Goal: Task Accomplishment & Management: Manage account settings

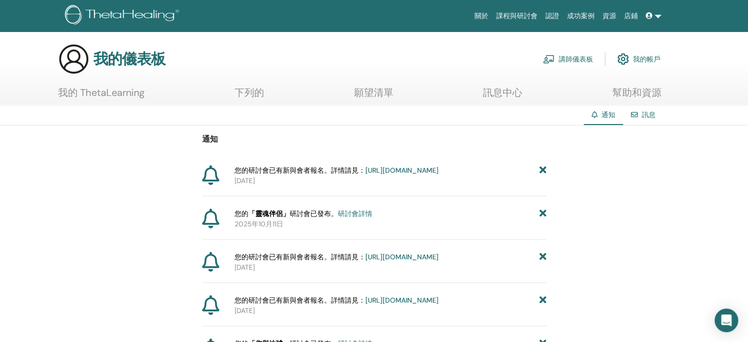
click at [366, 175] on font "https://member.thetahealing.com/instructor/seminar/379778/attendees" at bounding box center [402, 170] width 73 height 9
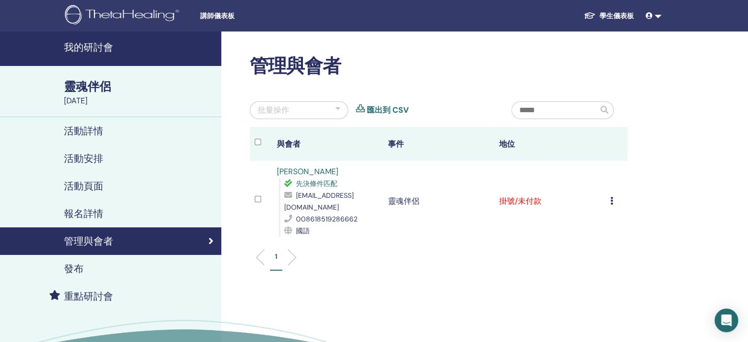
click at [610, 193] on td "取消註冊 不自動認證 標記為已付款 標記為未付款 標記為缺席 完成並證明 下載證書" at bounding box center [617, 201] width 22 height 81
click at [611, 197] on icon at bounding box center [612, 201] width 3 height 8
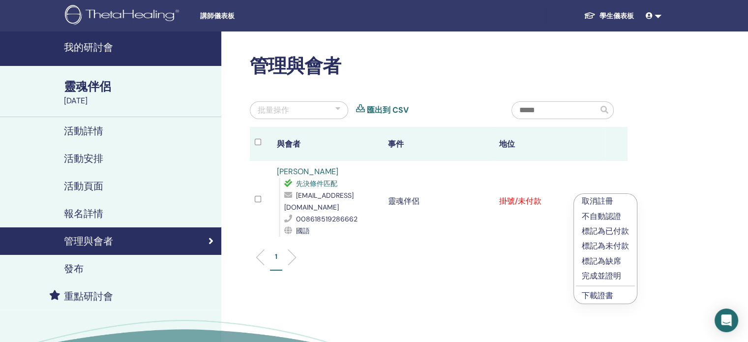
click at [619, 232] on font "標記為已付款" at bounding box center [605, 231] width 47 height 10
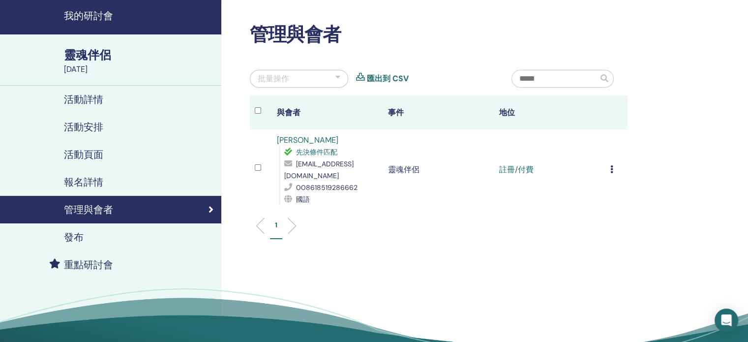
scroll to position [49, 0]
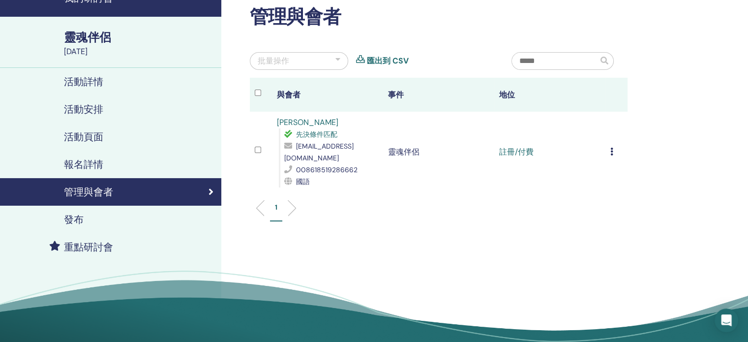
click at [81, 163] on font "報名詳情" at bounding box center [83, 164] width 39 height 13
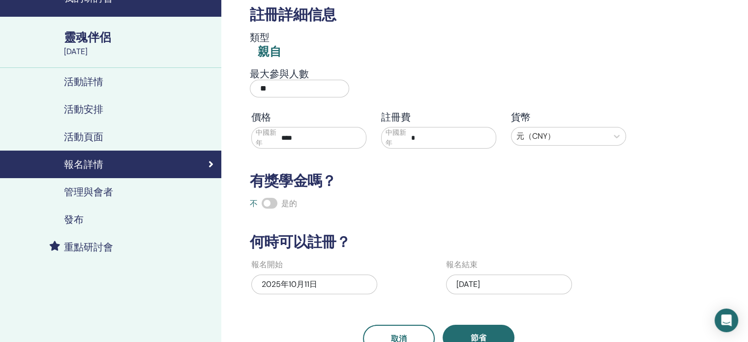
click at [88, 137] on font "活動頁面" at bounding box center [83, 136] width 39 height 13
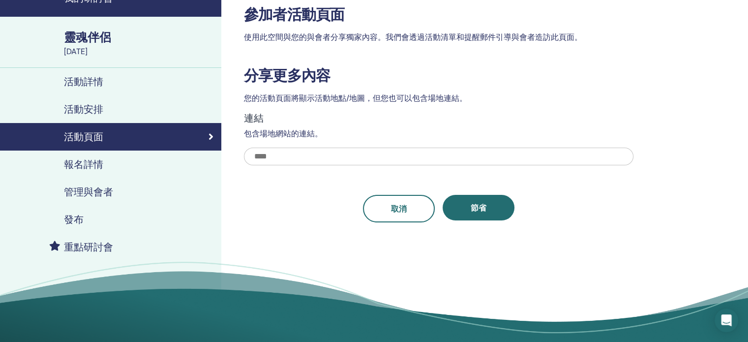
click at [88, 110] on font "活動安排" at bounding box center [83, 109] width 39 height 13
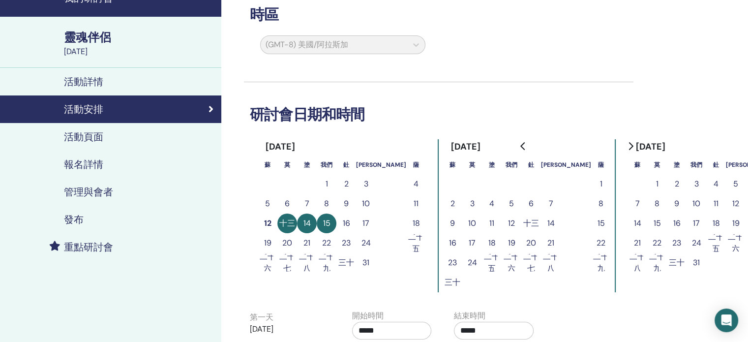
click at [92, 80] on font "活動詳情" at bounding box center [83, 81] width 39 height 13
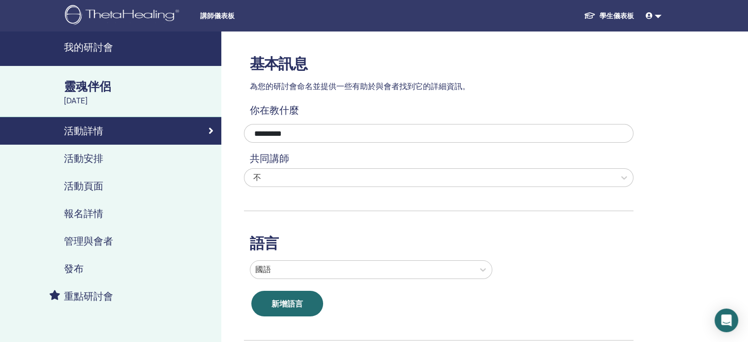
click at [652, 22] on link at bounding box center [654, 16] width 24 height 18
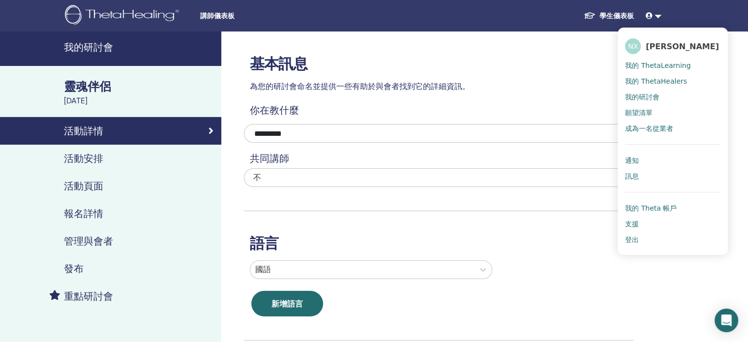
click at [653, 96] on font "我的研討會" at bounding box center [642, 97] width 34 height 8
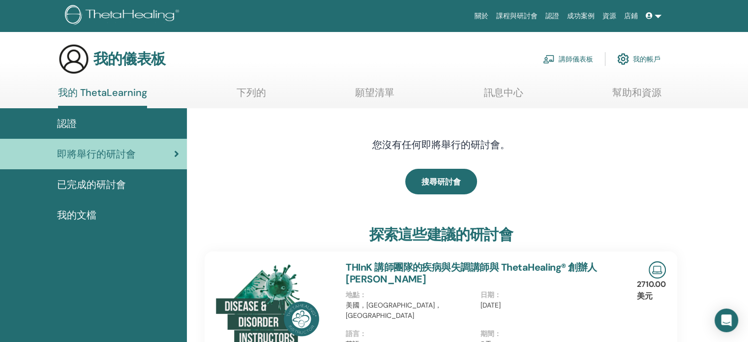
click at [116, 188] on font "已完成的研討會" at bounding box center [91, 184] width 69 height 13
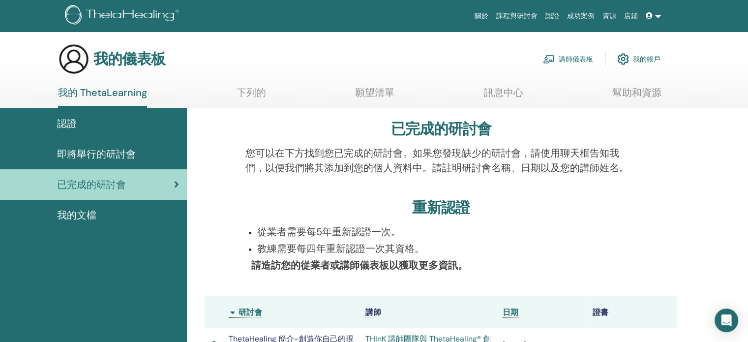
click at [583, 62] on font "講師儀表板" at bounding box center [576, 59] width 34 height 9
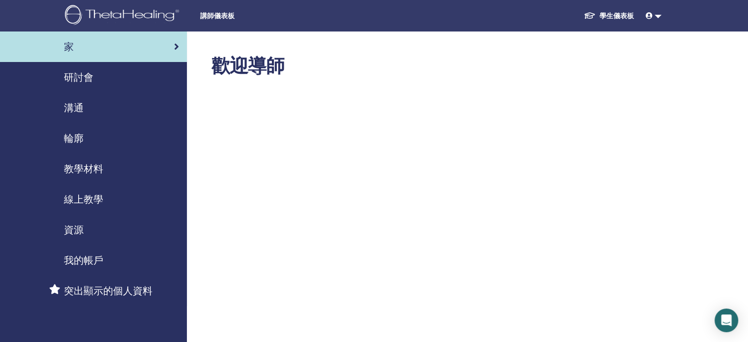
click at [88, 81] on font "研討會" at bounding box center [79, 77] width 30 height 13
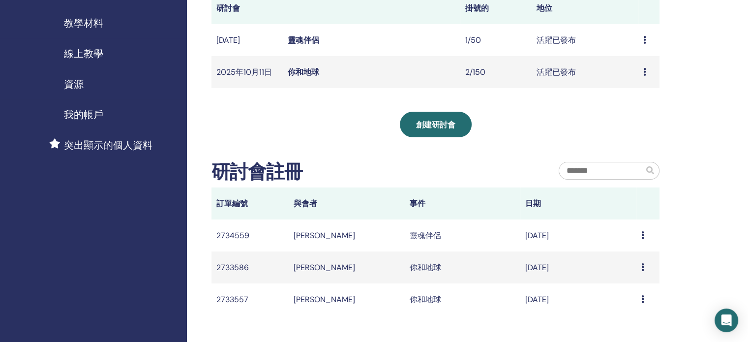
scroll to position [197, 0]
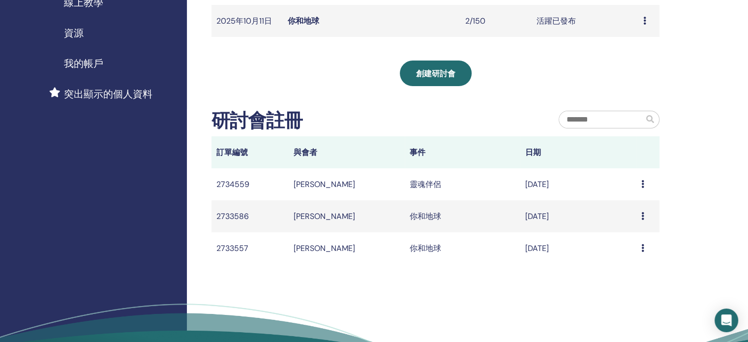
click at [645, 220] on div "訊息" at bounding box center [648, 217] width 13 height 12
click at [642, 220] on icon at bounding box center [643, 216] width 3 height 8
click at [302, 221] on font "[PERSON_NAME]" at bounding box center [325, 216] width 62 height 10
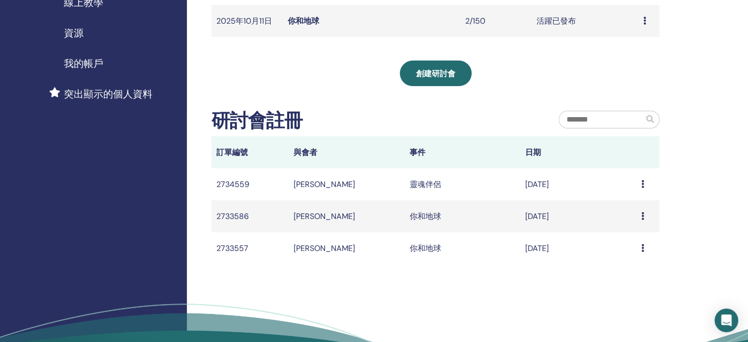
click at [312, 220] on font "[PERSON_NAME]" at bounding box center [325, 216] width 62 height 10
click at [639, 218] on td "訊息" at bounding box center [648, 216] width 23 height 32
click at [645, 218] on div "訊息" at bounding box center [648, 217] width 13 height 12
click at [617, 224] on font "訊息" at bounding box center [617, 226] width 16 height 10
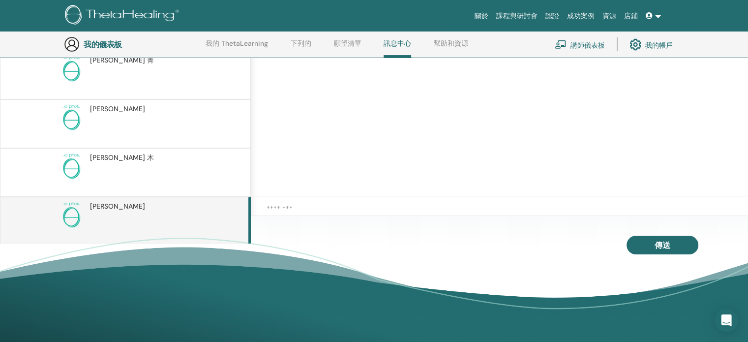
scroll to position [21, 0]
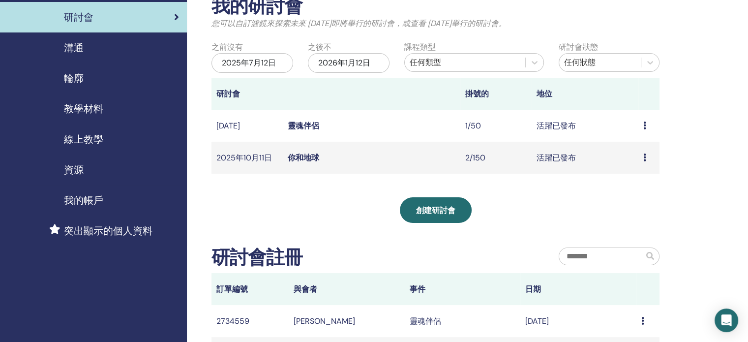
scroll to position [49, 0]
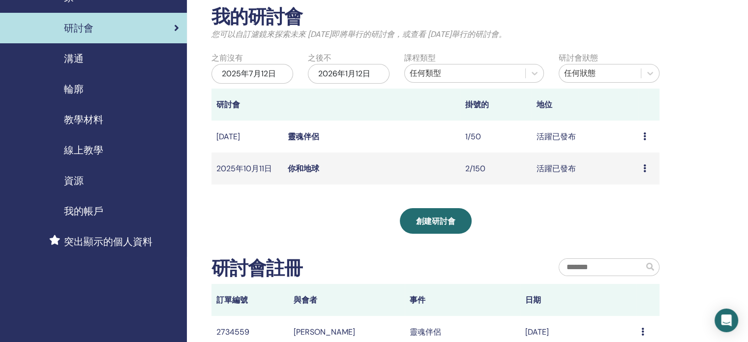
click at [646, 171] on icon at bounding box center [645, 168] width 3 height 8
click at [635, 206] on font "與會者" at bounding box center [632, 208] width 24 height 10
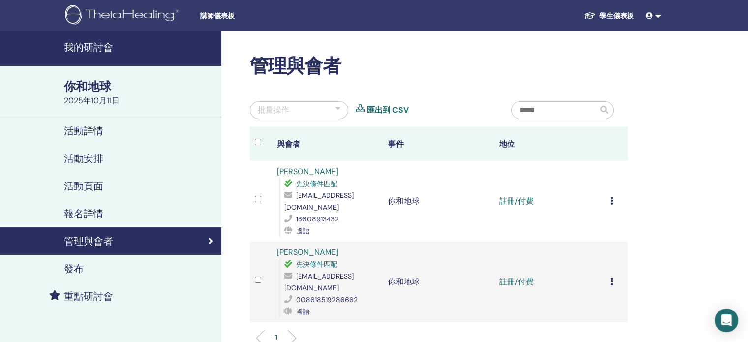
click at [612, 198] on icon at bounding box center [612, 201] width 3 height 8
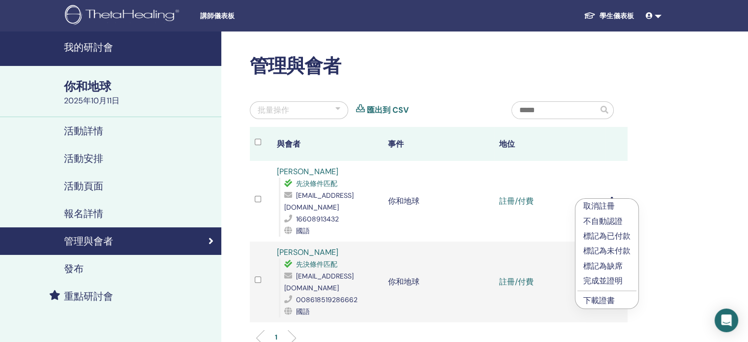
click at [614, 283] on font "完成並證明" at bounding box center [603, 281] width 39 height 10
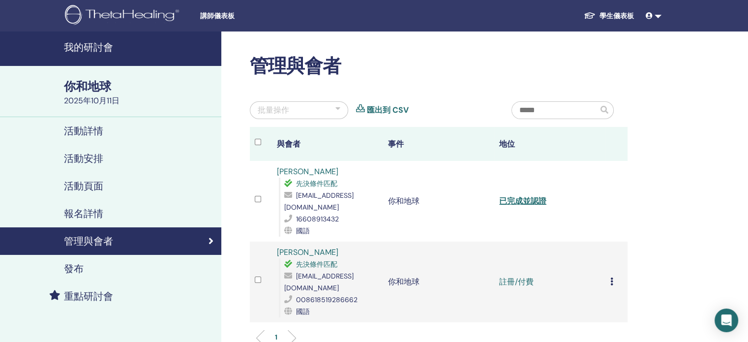
click at [613, 278] on icon at bounding box center [612, 282] width 3 height 8
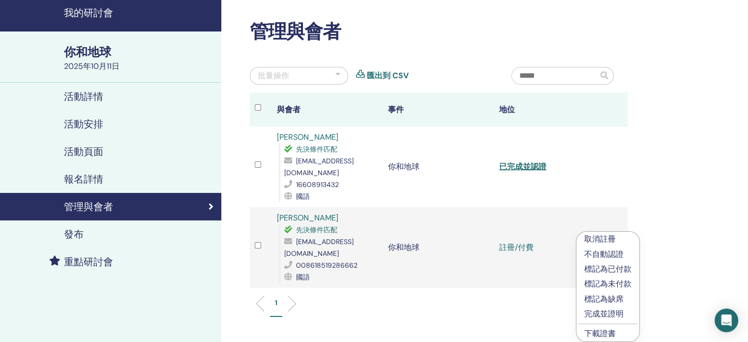
scroll to position [98, 0]
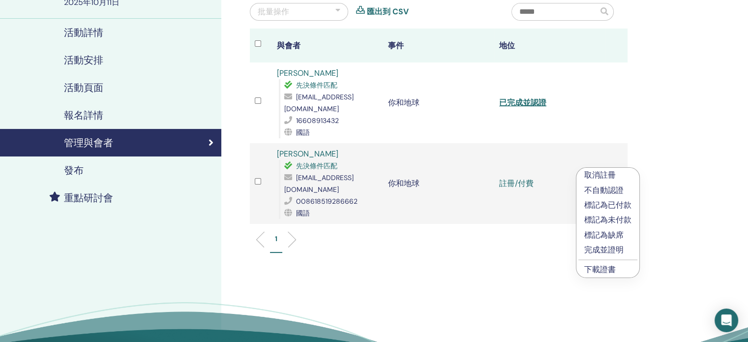
click at [615, 252] on font "完成並證明" at bounding box center [604, 250] width 39 height 10
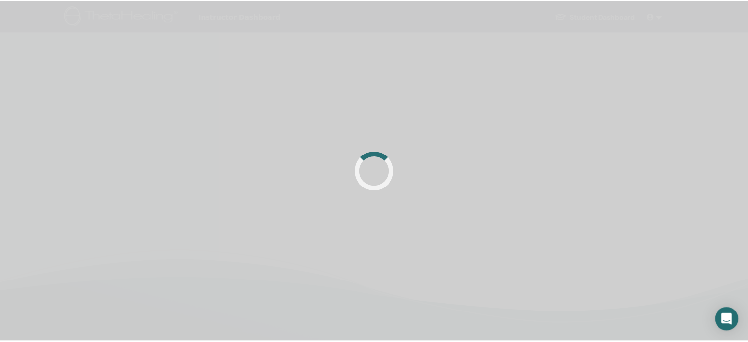
scroll to position [98, 0]
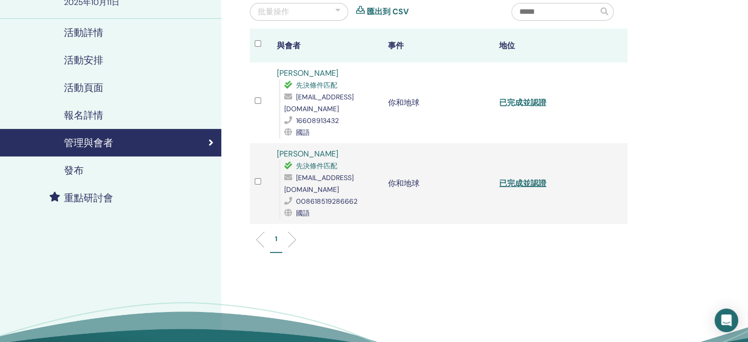
click at [536, 97] on font "已完成並認證" at bounding box center [522, 102] width 47 height 10
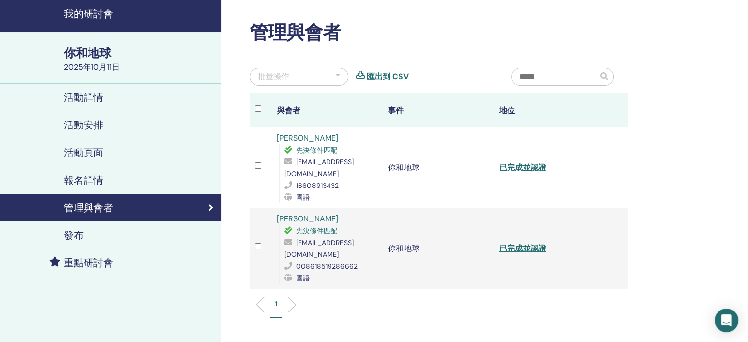
scroll to position [49, 0]
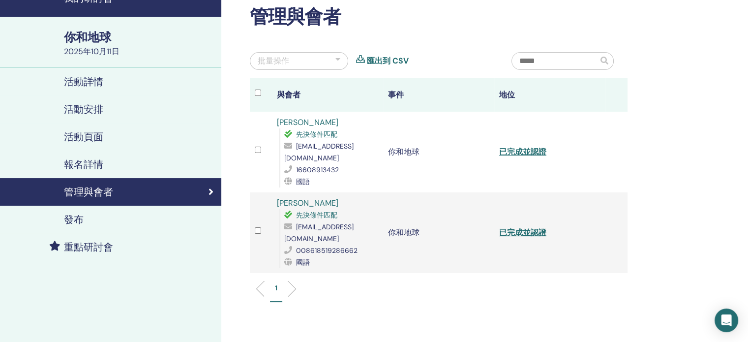
click at [63, 292] on div "我的研討會 你和地球 [DATE] 活動詳情 活動安排 活動頁面 報名詳情 管理與會者 發布 重點研討會" at bounding box center [110, 215] width 221 height 467
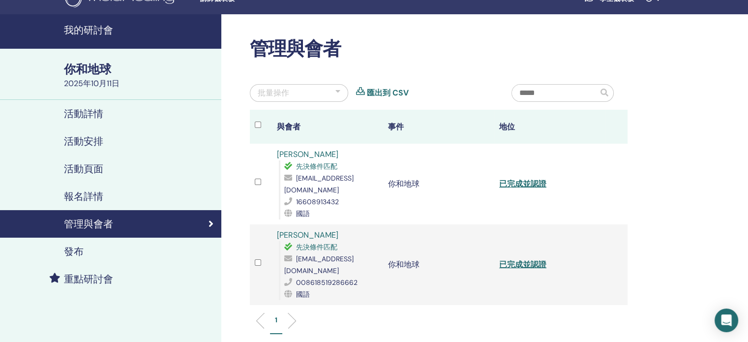
scroll to position [0, 0]
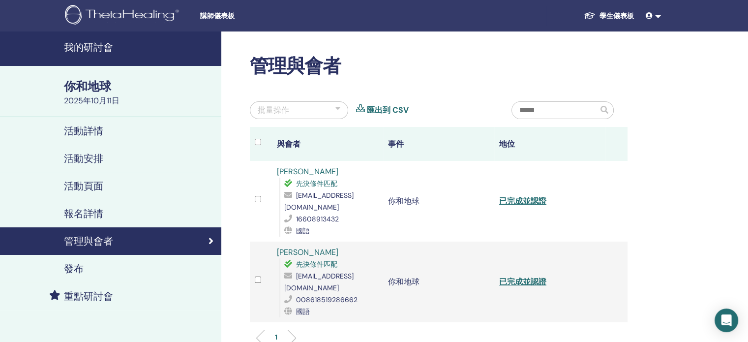
click at [91, 139] on link "活動詳情" at bounding box center [110, 131] width 221 height 28
